Goal: Communication & Community: Answer question/provide support

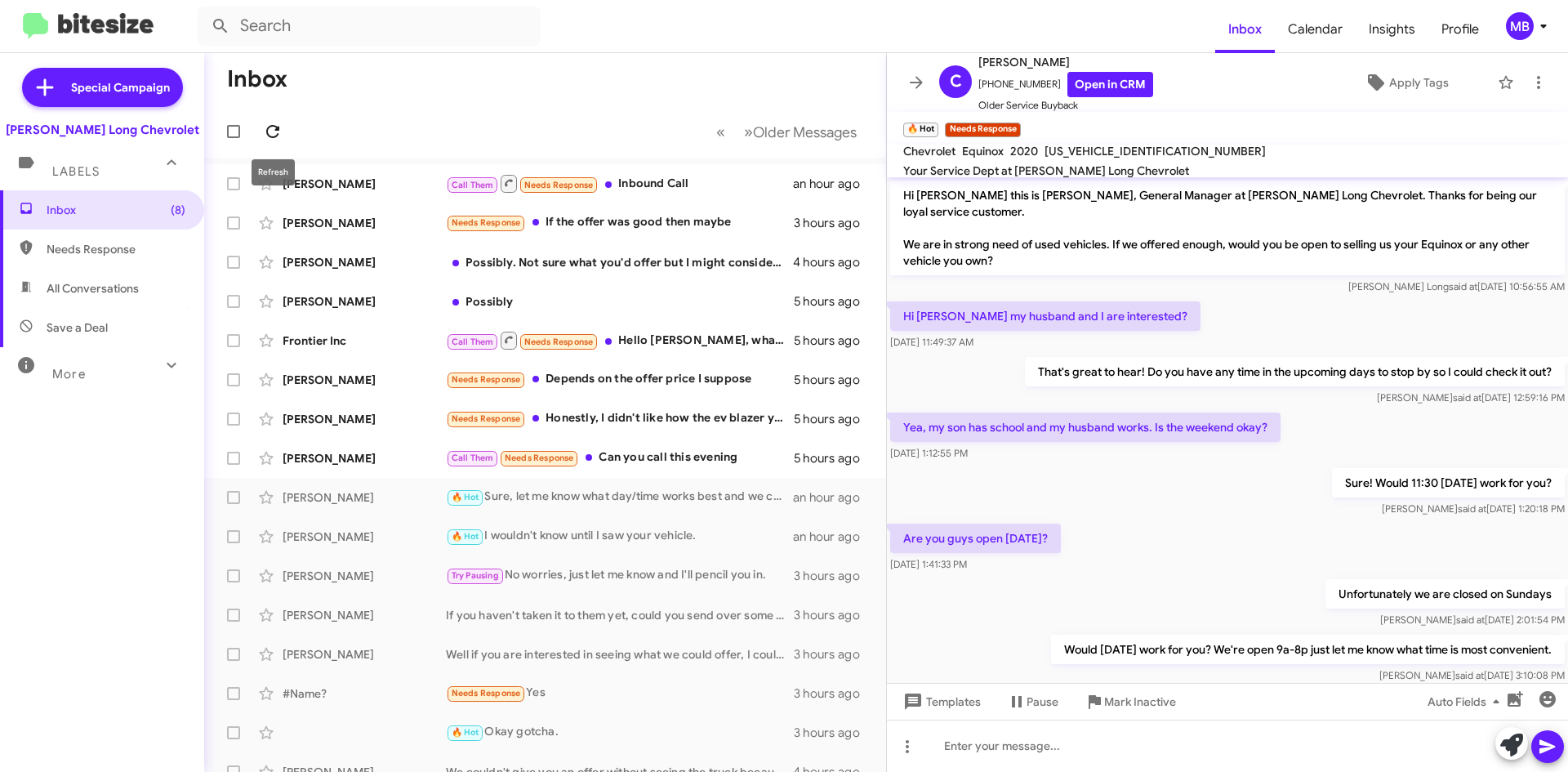
drag, startPoint x: 275, startPoint y: 142, endPoint x: 274, endPoint y: 132, distance: 10.0
click at [275, 142] on button at bounding box center [272, 131] width 33 height 33
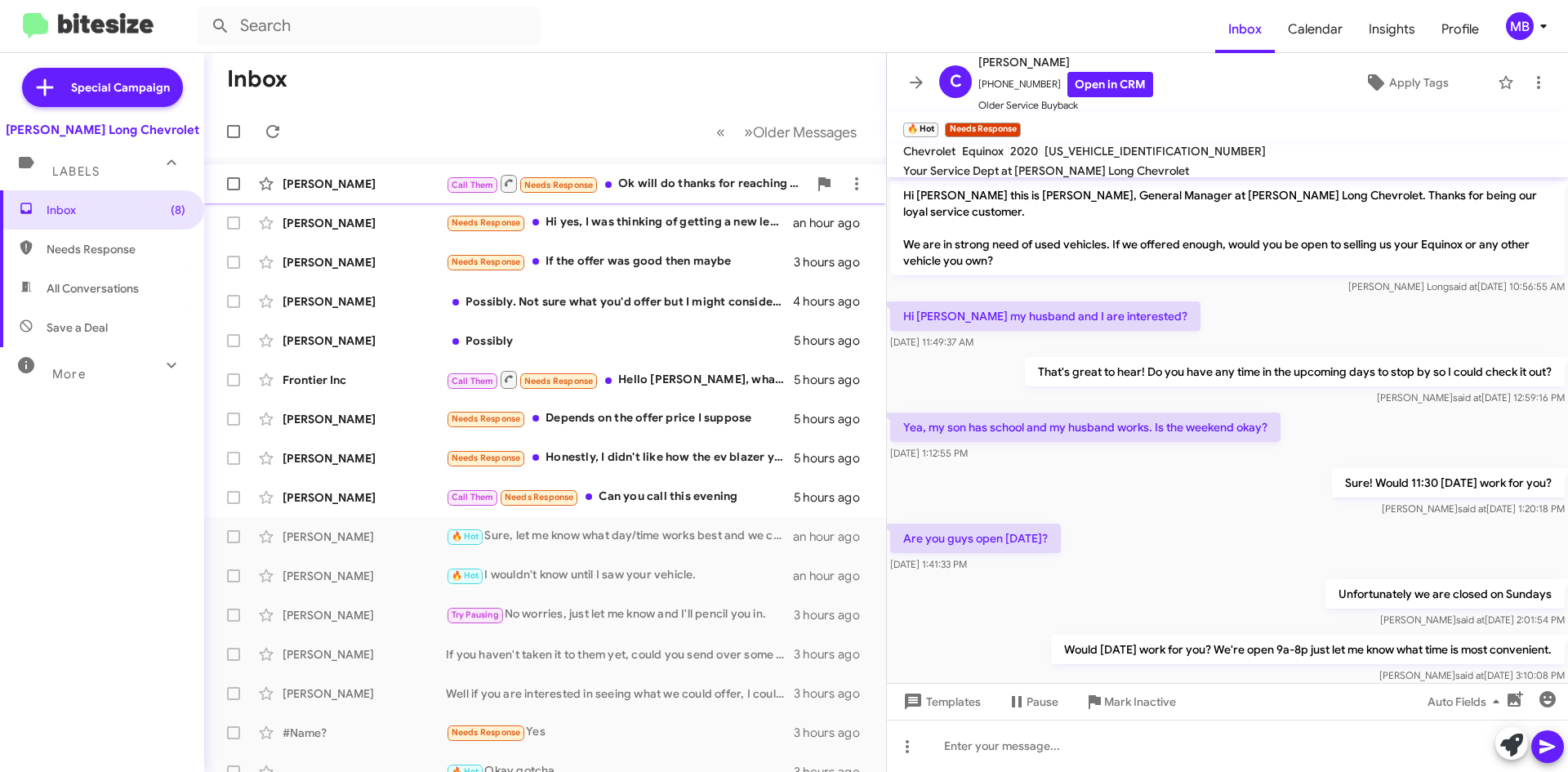
click at [704, 194] on div "Call Them Needs Response Ok will do thanks for reaching out." at bounding box center [626, 183] width 361 height 20
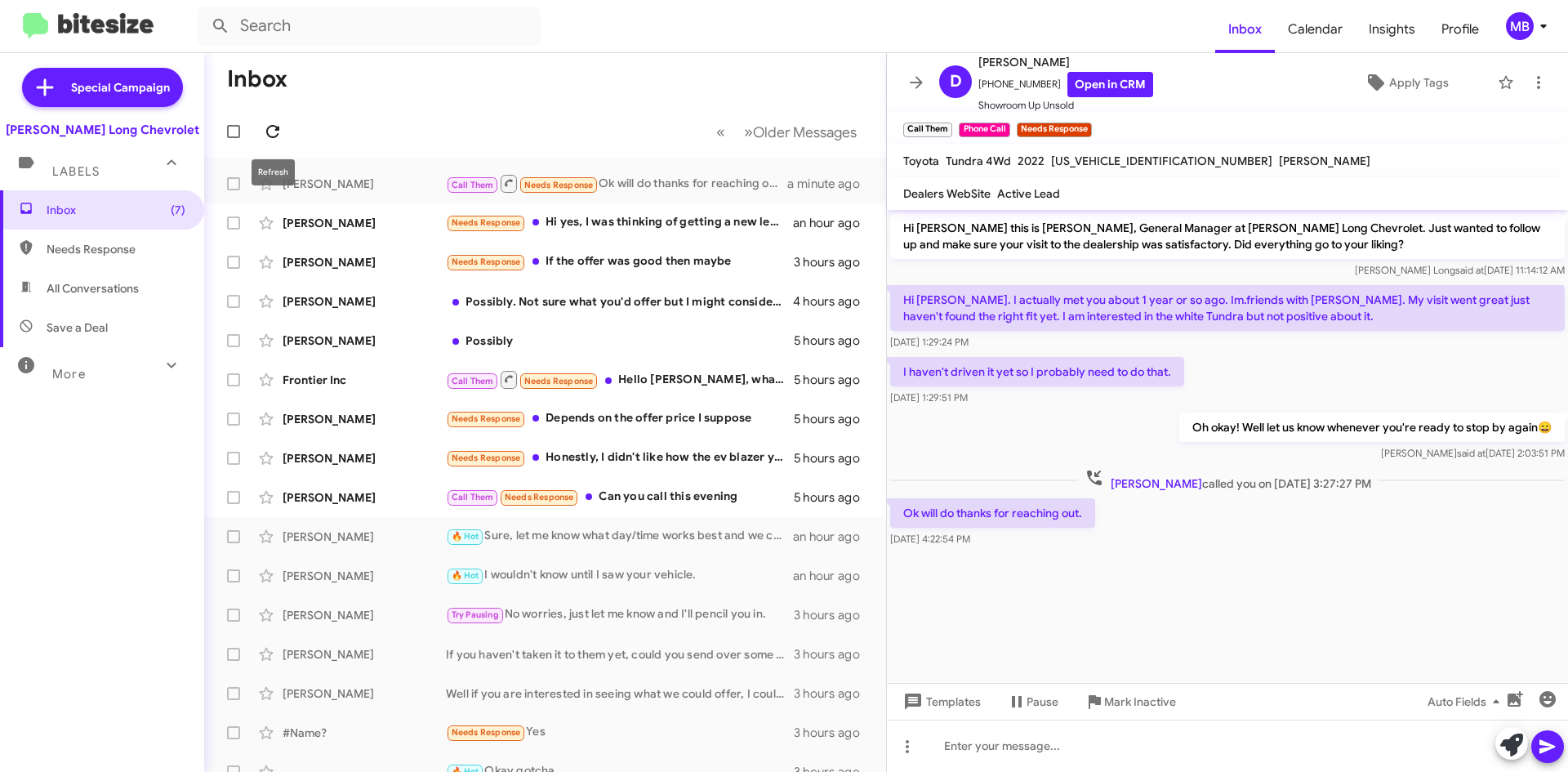
click at [278, 135] on icon at bounding box center [273, 131] width 13 height 13
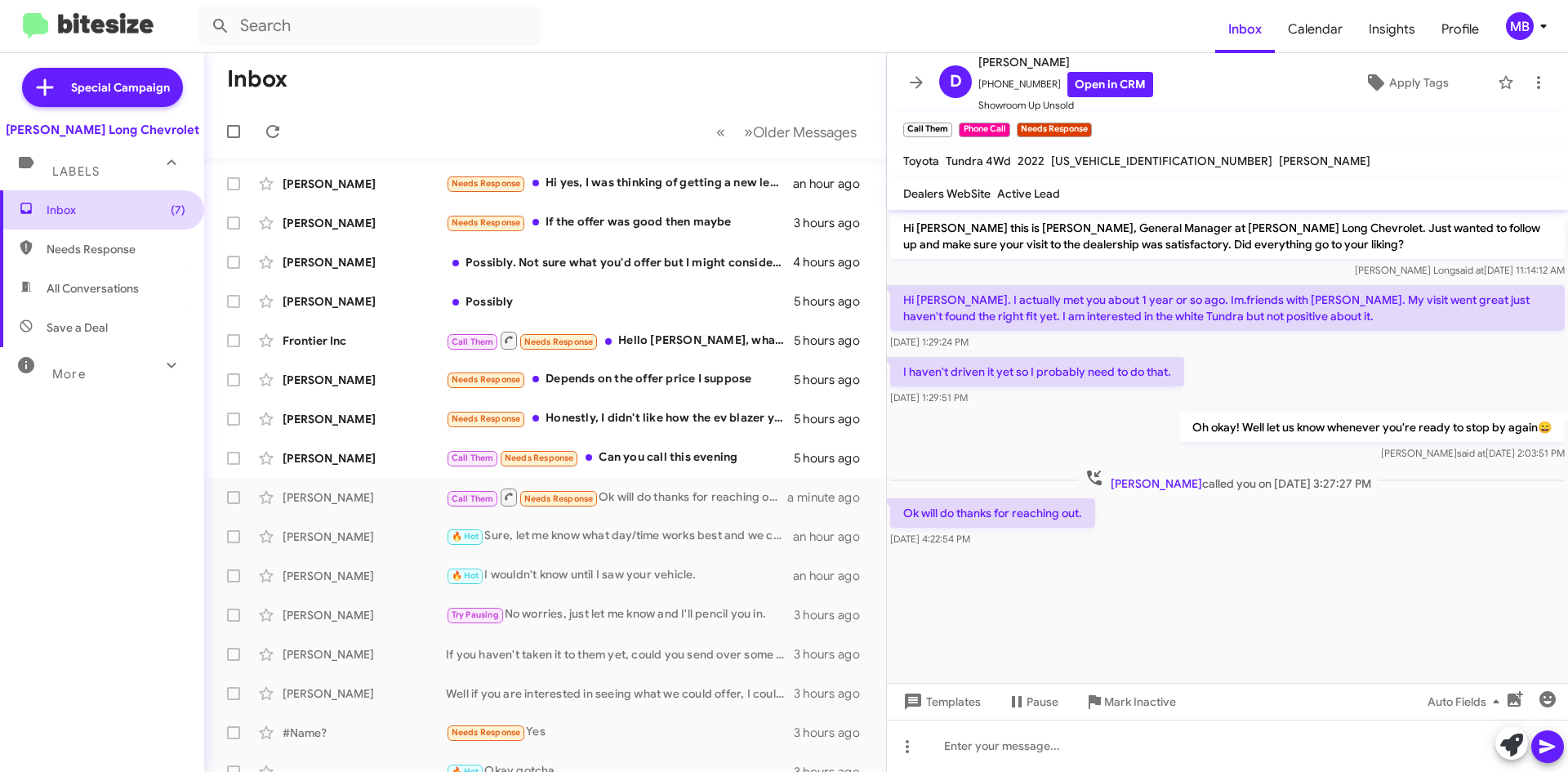
click at [123, 218] on span "Inbox (7)" at bounding box center [102, 210] width 204 height 40
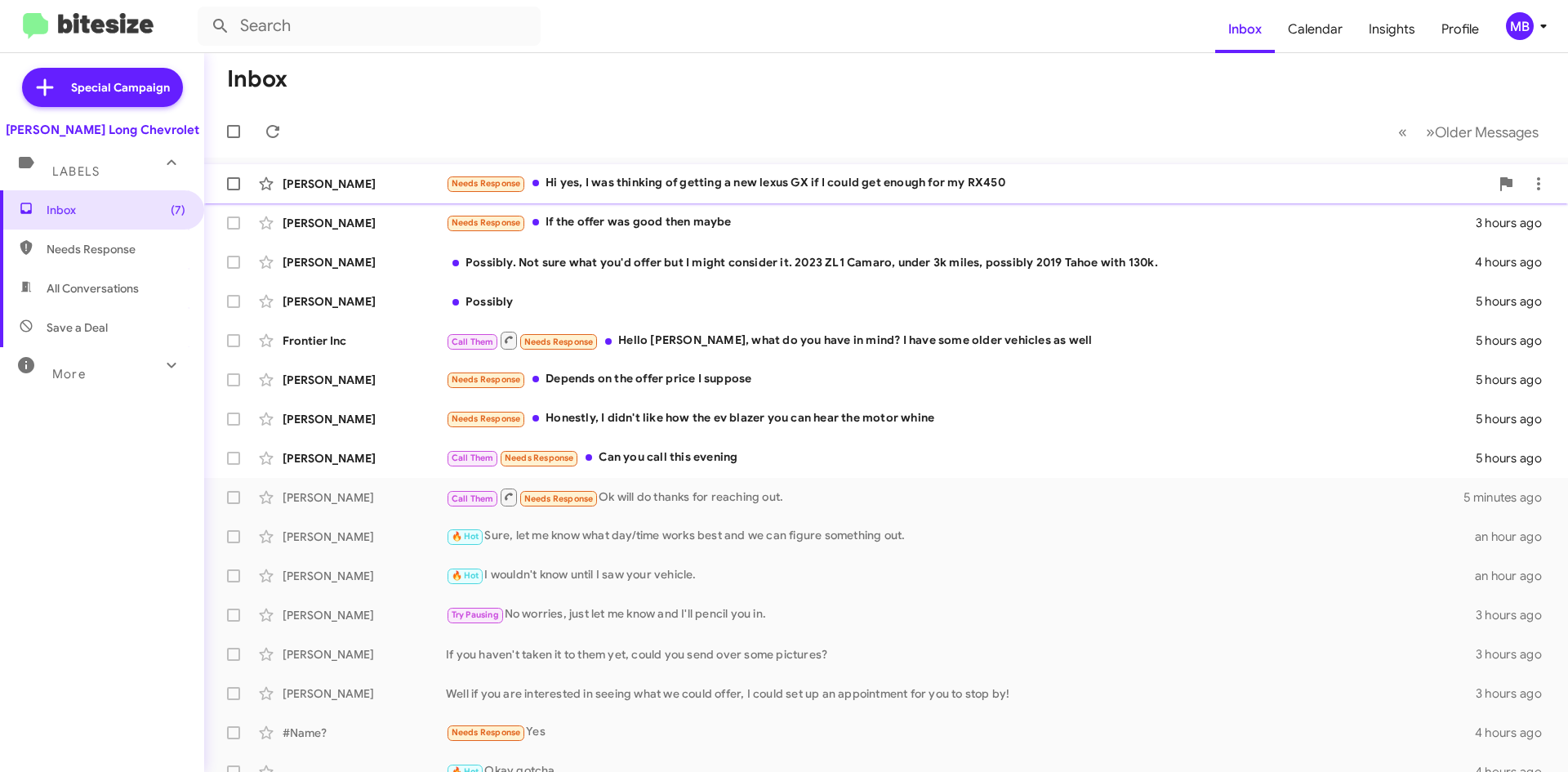
click at [941, 193] on div "Needs Response Hi yes, I was thinking of getting a new lexus GX if I could get …" at bounding box center [967, 183] width 1044 height 19
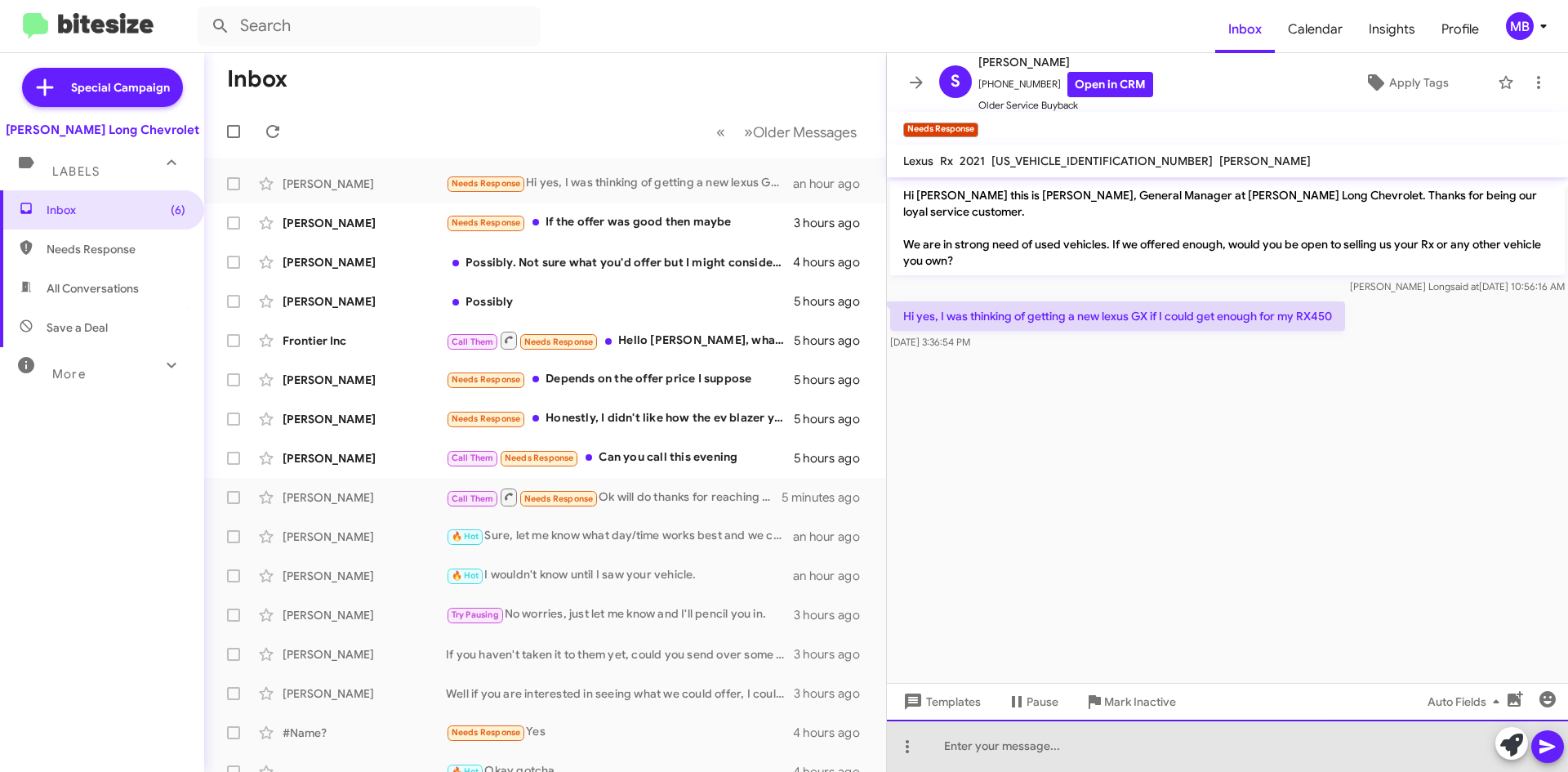
click at [1137, 726] on div at bounding box center [1228, 746] width 681 height 52
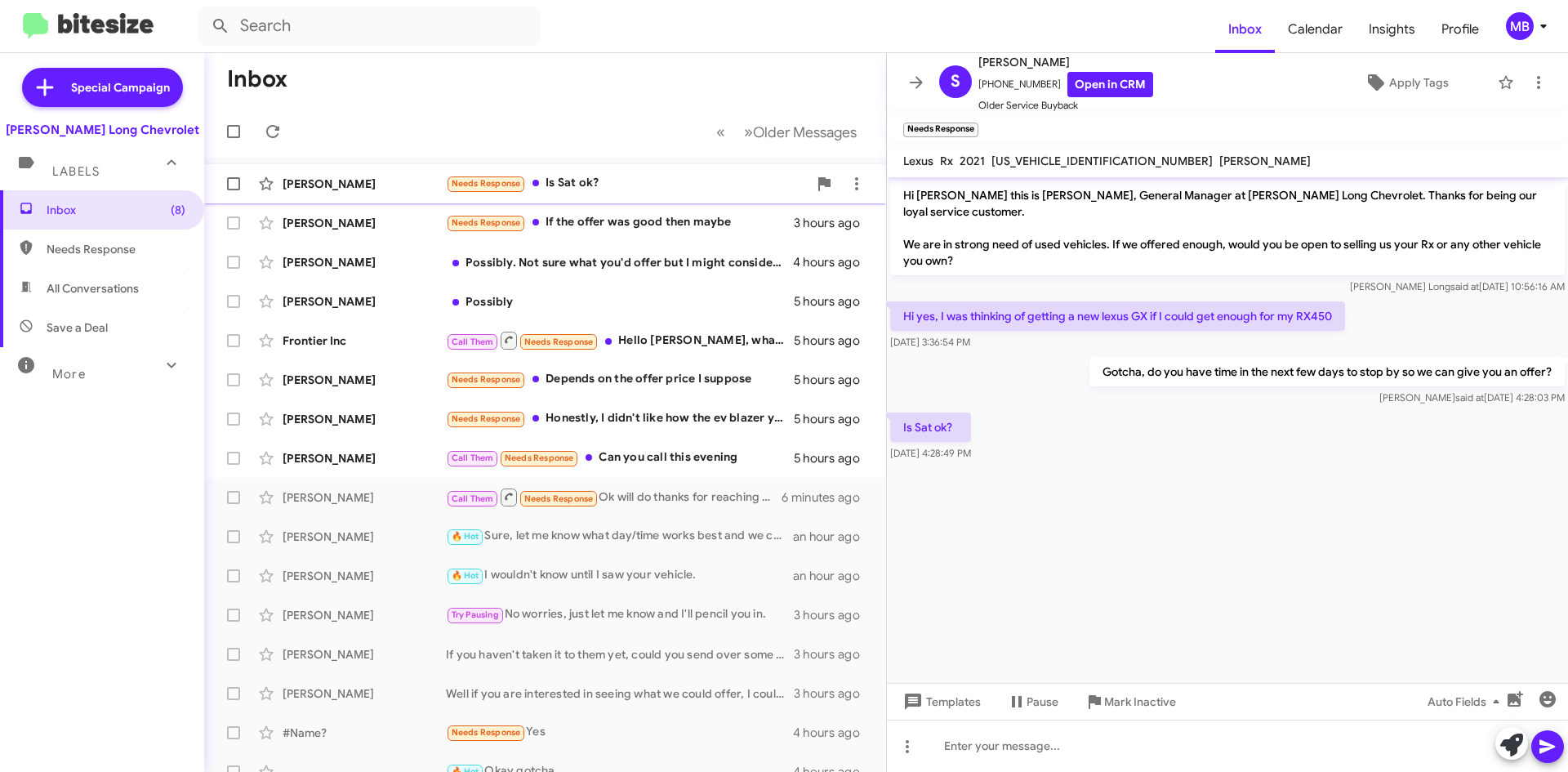
click at [664, 174] on div "Needs Response Is Sat ok?" at bounding box center [626, 183] width 361 height 19
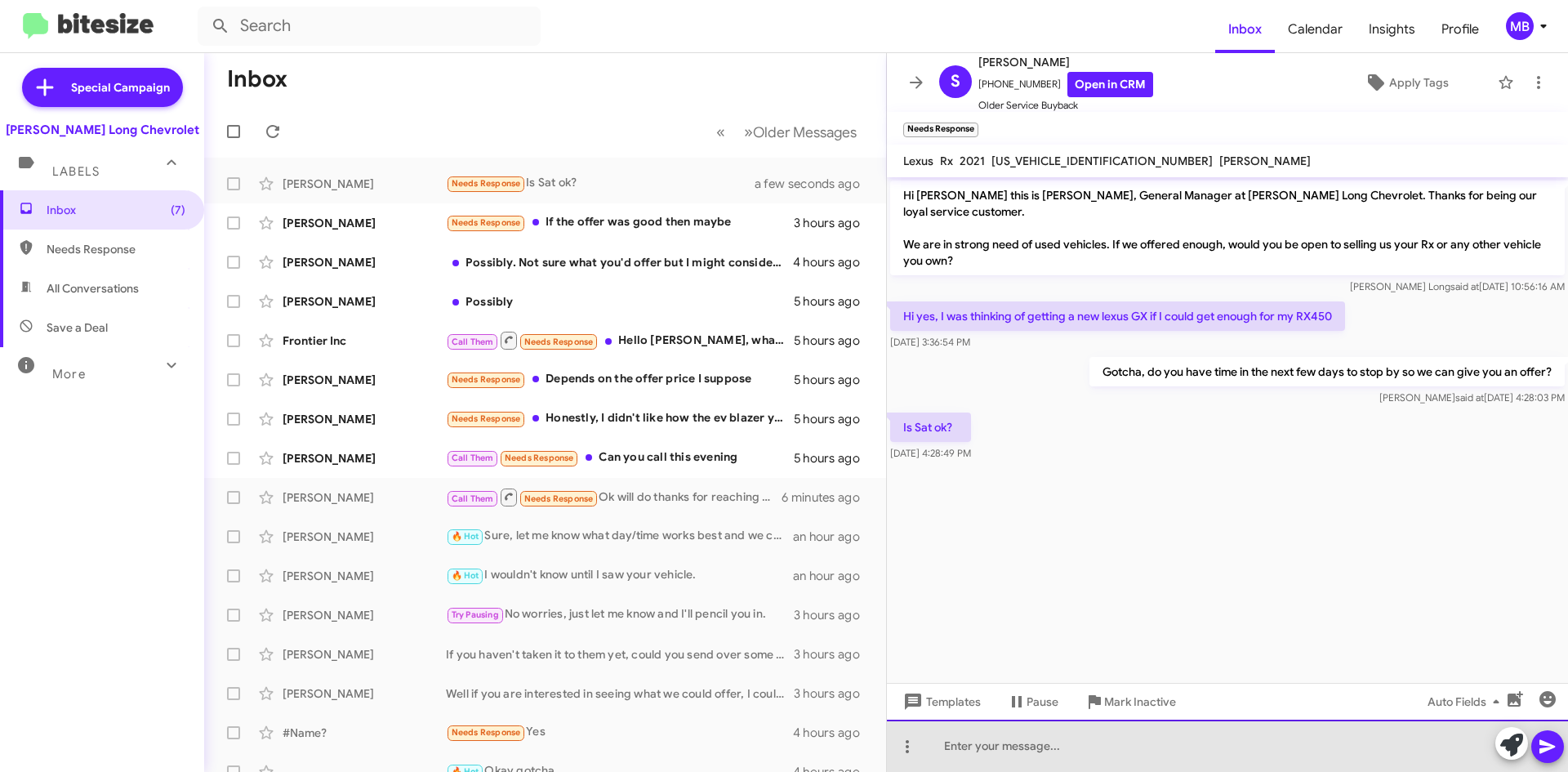
click at [1304, 735] on div at bounding box center [1228, 746] width 681 height 52
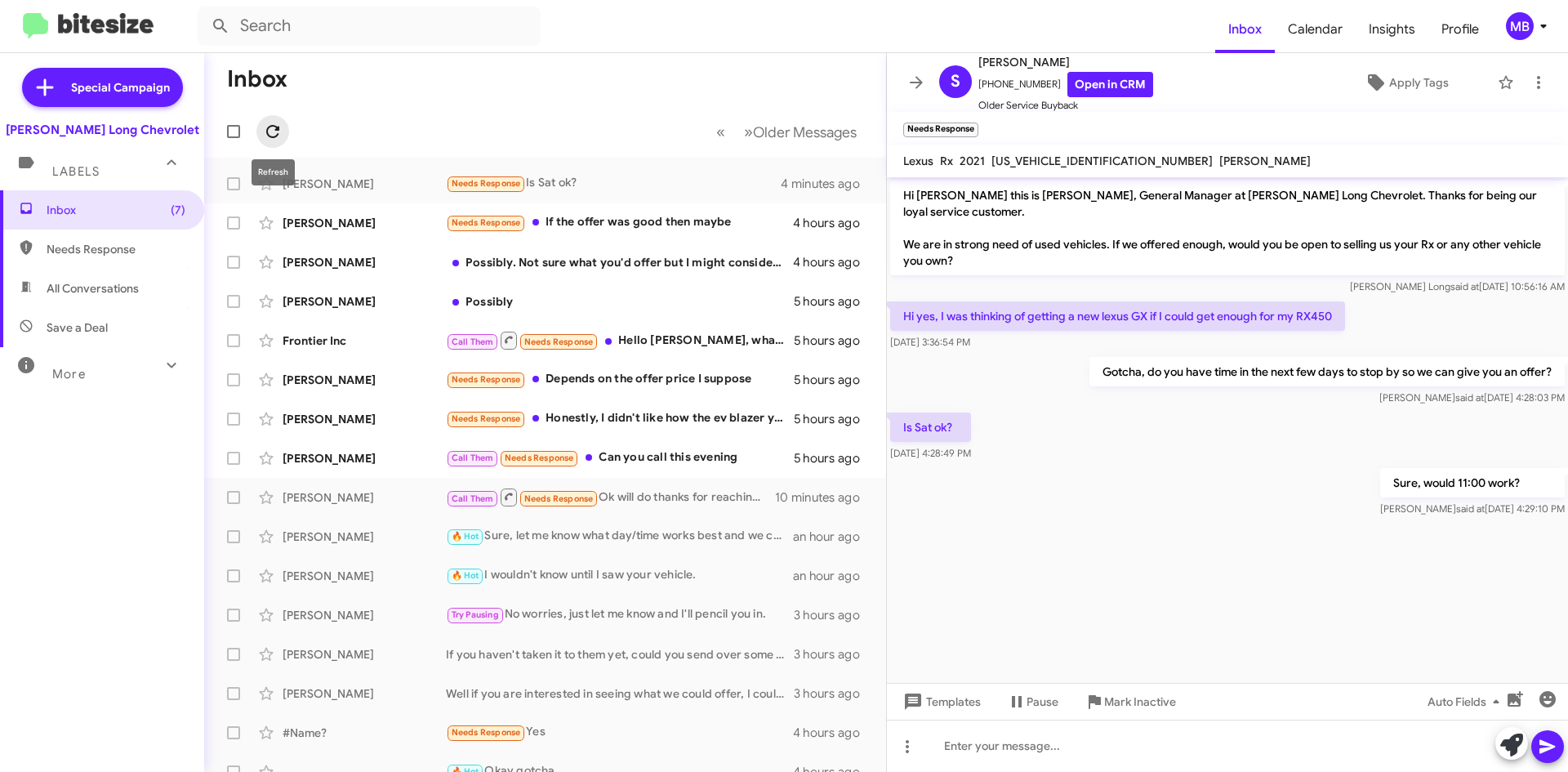
click at [279, 134] on icon at bounding box center [273, 131] width 13 height 13
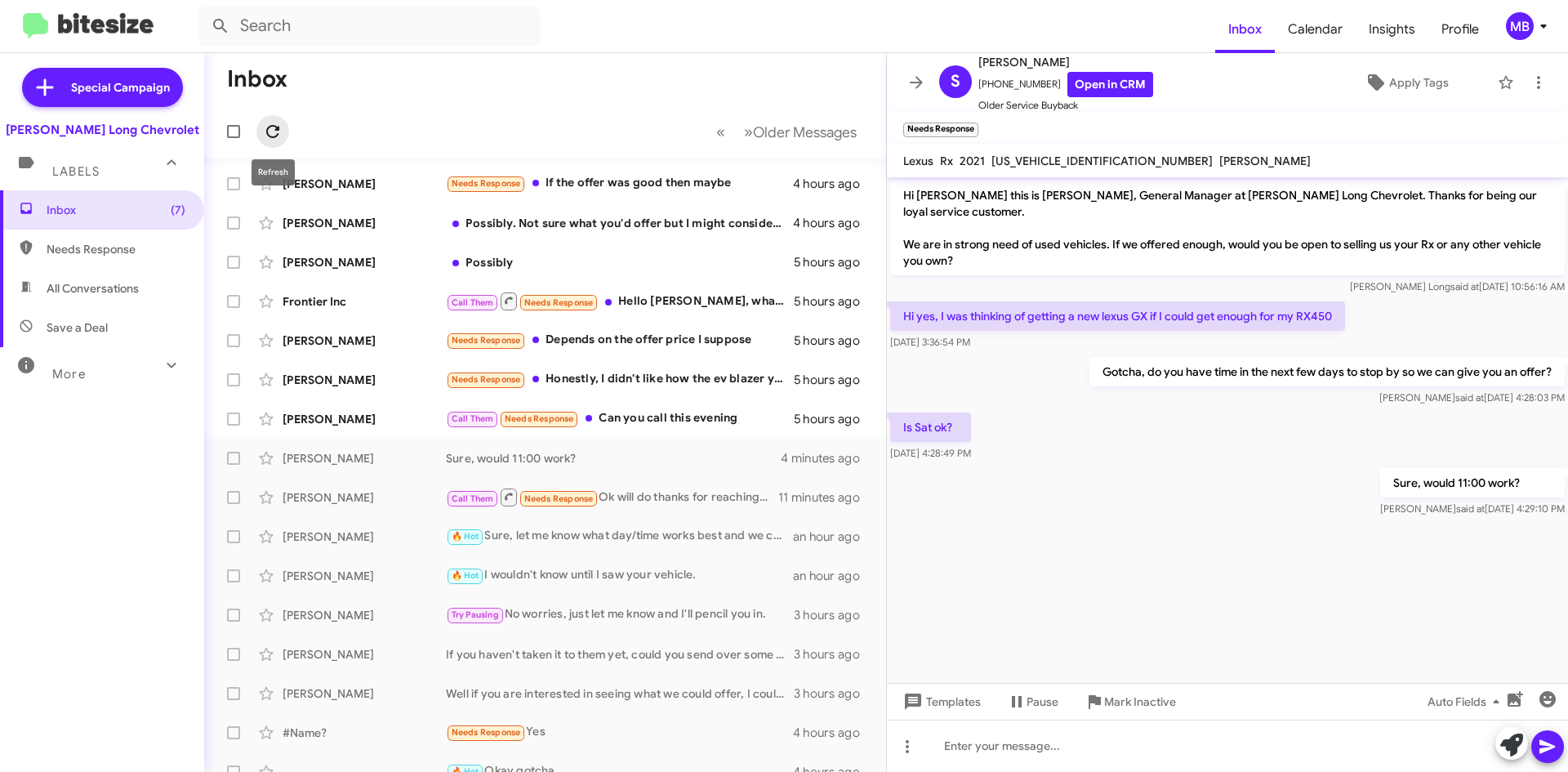
click at [282, 131] on span at bounding box center [272, 131] width 33 height 19
click at [277, 131] on icon at bounding box center [272, 131] width 19 height 19
click at [264, 130] on icon at bounding box center [272, 131] width 19 height 19
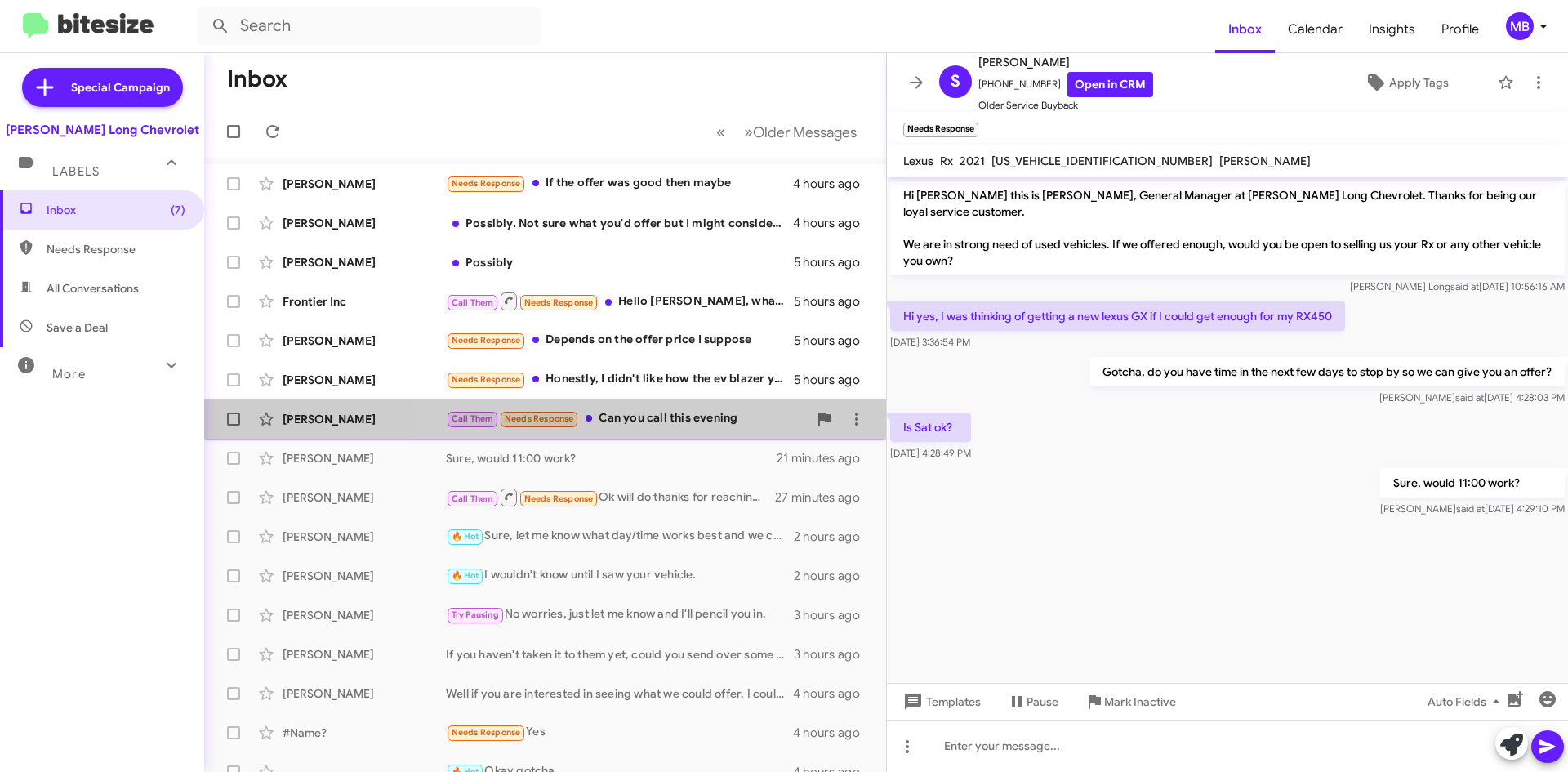
click at [650, 421] on div "Call Them Needs Response Can you call this evening" at bounding box center [626, 419] width 361 height 19
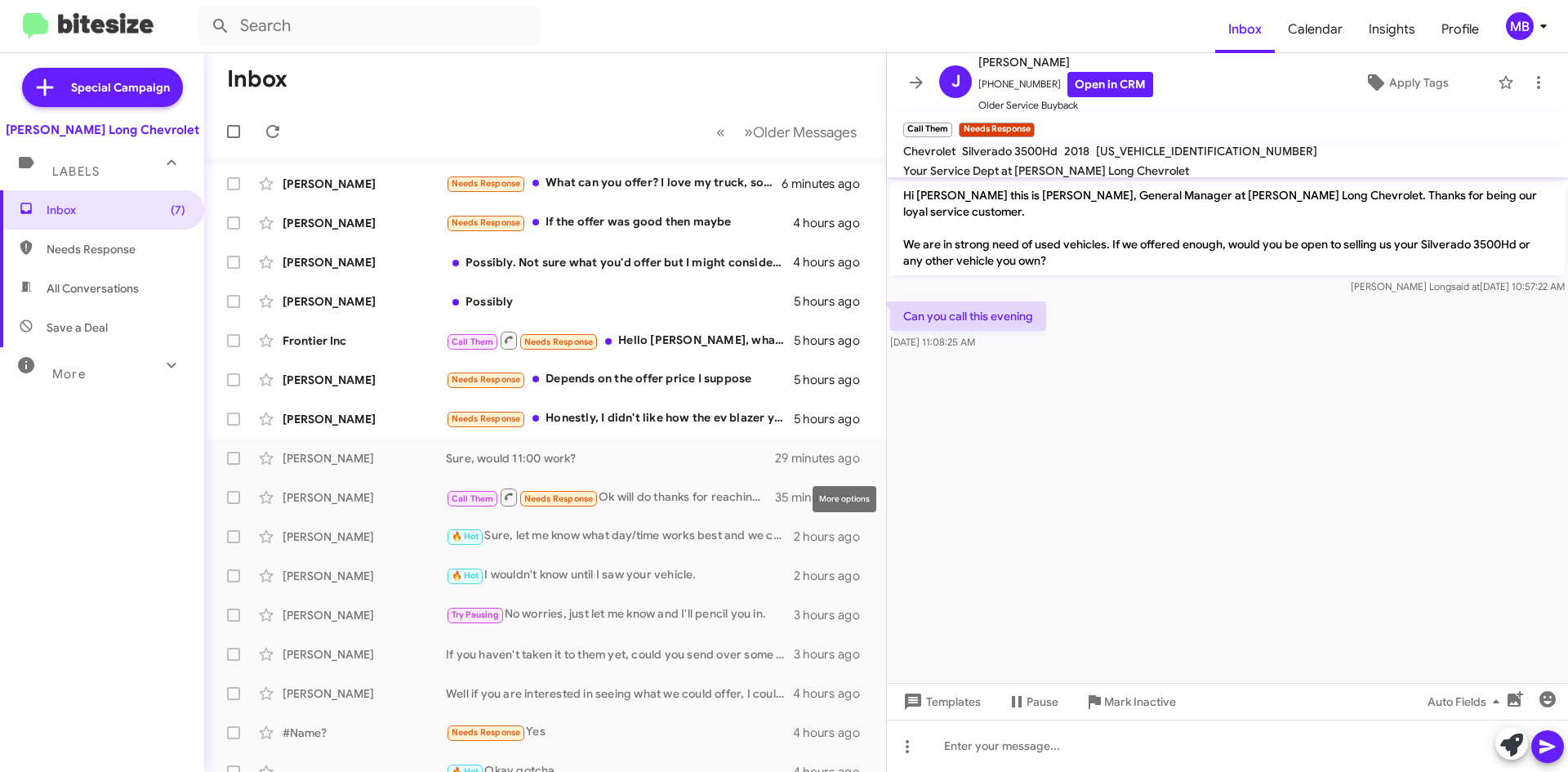
click at [842, 502] on div "More options" at bounding box center [844, 499] width 64 height 26
click at [550, 458] on div "Sure, would 11:00 work?" at bounding box center [626, 458] width 361 height 16
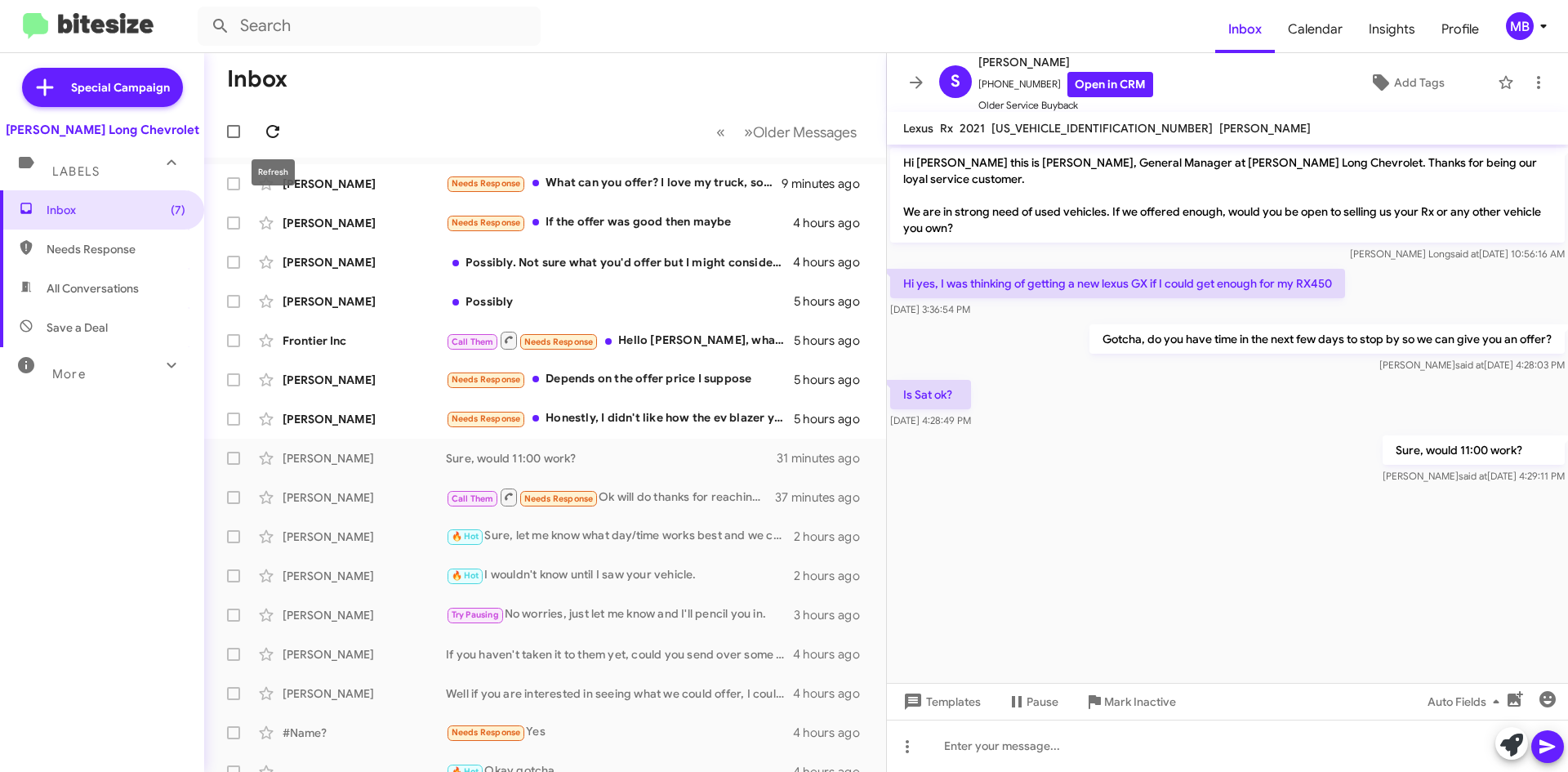
click at [276, 140] on icon at bounding box center [272, 131] width 19 height 19
click at [614, 442] on div "Sarah Noble Sure, would 11:00 work? 31 minutes ago" at bounding box center [545, 458] width 656 height 33
click at [273, 134] on icon at bounding box center [272, 131] width 19 height 19
click at [268, 133] on icon at bounding box center [273, 131] width 13 height 13
